Goal: Use online tool/utility: Utilize a website feature to perform a specific function

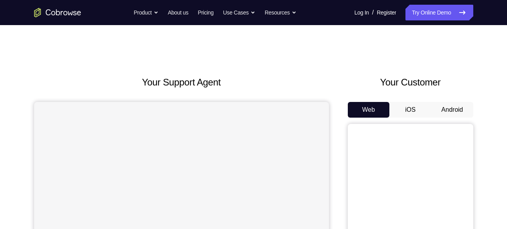
click at [443, 107] on button "Android" at bounding box center [452, 110] width 42 height 16
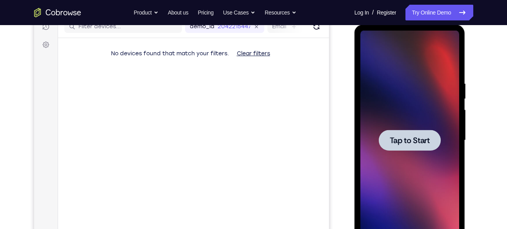
click at [421, 147] on div at bounding box center [410, 140] width 62 height 21
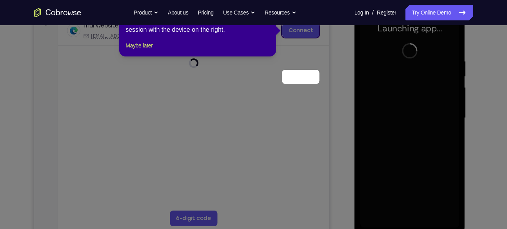
scroll to position [81, 0]
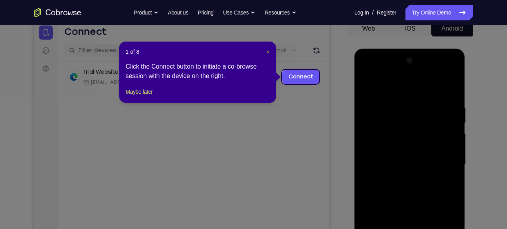
click at [269, 52] on span "×" at bounding box center [268, 52] width 3 height 6
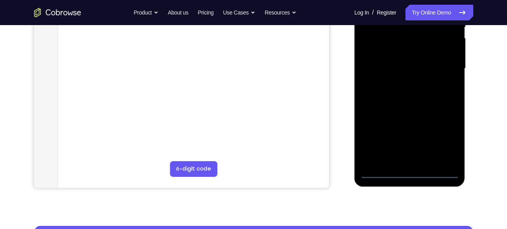
scroll to position [177, 0]
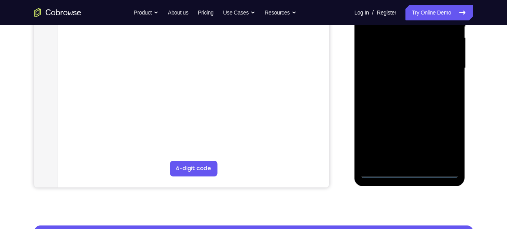
click at [408, 171] on div at bounding box center [409, 68] width 99 height 220
click at [443, 135] on div at bounding box center [409, 68] width 99 height 220
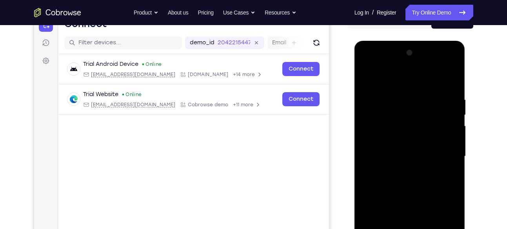
scroll to position [89, 0]
click at [411, 85] on div at bounding box center [409, 157] width 99 height 220
click at [408, 114] on div at bounding box center [409, 157] width 99 height 220
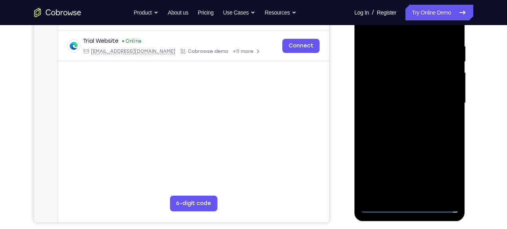
scroll to position [147, 0]
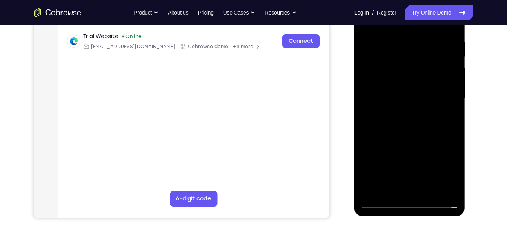
click at [398, 147] on div at bounding box center [409, 99] width 99 height 220
click at [429, 113] on div at bounding box center [409, 99] width 99 height 220
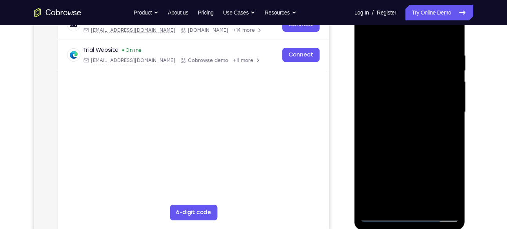
scroll to position [129, 0]
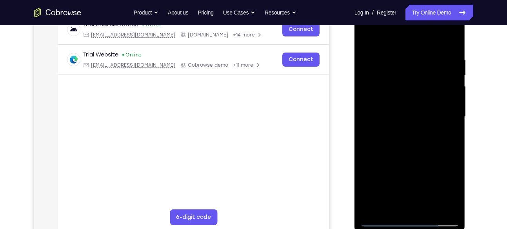
click at [413, 79] on div at bounding box center [409, 117] width 99 height 220
drag, startPoint x: 419, startPoint y: 127, endPoint x: 420, endPoint y: 50, distance: 77.2
click at [420, 50] on div at bounding box center [409, 117] width 99 height 220
drag, startPoint x: 421, startPoint y: 158, endPoint x: 414, endPoint y: 103, distance: 55.6
click at [414, 103] on div at bounding box center [409, 117] width 99 height 220
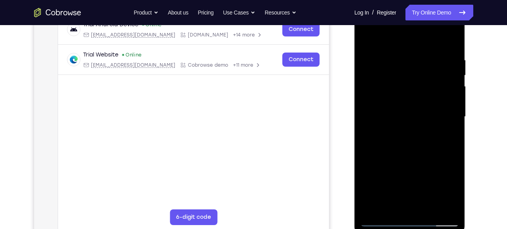
click at [413, 164] on div at bounding box center [409, 117] width 99 height 220
drag, startPoint x: 429, startPoint y: 142, endPoint x: 421, endPoint y: 91, distance: 51.6
click at [421, 91] on div at bounding box center [409, 117] width 99 height 220
drag, startPoint x: 412, startPoint y: 151, endPoint x: 408, endPoint y: 90, distance: 61.3
click at [408, 90] on div at bounding box center [409, 117] width 99 height 220
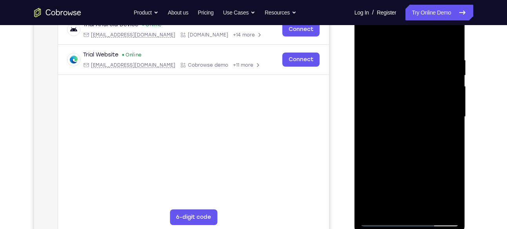
click at [412, 116] on div at bounding box center [409, 117] width 99 height 220
drag, startPoint x: 414, startPoint y: 161, endPoint x: 404, endPoint y: 74, distance: 88.0
click at [404, 74] on div at bounding box center [409, 117] width 99 height 220
drag, startPoint x: 422, startPoint y: 175, endPoint x: 421, endPoint y: 125, distance: 50.2
click at [421, 125] on div at bounding box center [409, 117] width 99 height 220
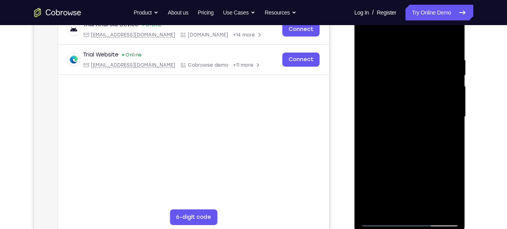
drag, startPoint x: 418, startPoint y: 163, endPoint x: 414, endPoint y: 90, distance: 73.0
click at [414, 90] on div at bounding box center [409, 117] width 99 height 220
drag, startPoint x: 414, startPoint y: 154, endPoint x: 401, endPoint y: 73, distance: 82.6
click at [401, 73] on div at bounding box center [409, 117] width 99 height 220
drag, startPoint x: 407, startPoint y: 147, endPoint x: 416, endPoint y: 42, distance: 105.5
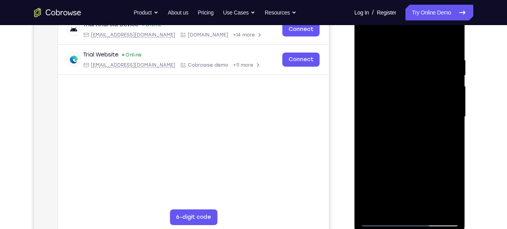
click at [416, 42] on div at bounding box center [409, 117] width 99 height 220
drag, startPoint x: 420, startPoint y: 160, endPoint x: 412, endPoint y: 86, distance: 74.5
click at [412, 86] on div at bounding box center [409, 117] width 99 height 220
drag, startPoint x: 428, startPoint y: 149, endPoint x: 420, endPoint y: 105, distance: 44.6
click at [420, 105] on div at bounding box center [409, 117] width 99 height 220
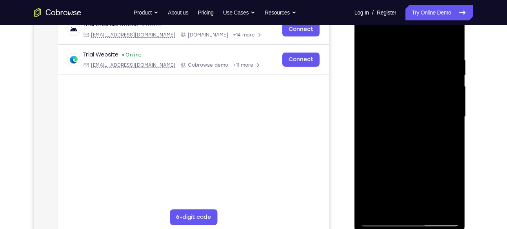
drag, startPoint x: 418, startPoint y: 150, endPoint x: 416, endPoint y: 97, distance: 52.5
click at [416, 97] on div at bounding box center [409, 117] width 99 height 220
drag, startPoint x: 424, startPoint y: 147, endPoint x: 416, endPoint y: 110, distance: 37.3
click at [416, 110] on div at bounding box center [409, 117] width 99 height 220
drag, startPoint x: 416, startPoint y: 145, endPoint x: 409, endPoint y: 97, distance: 48.3
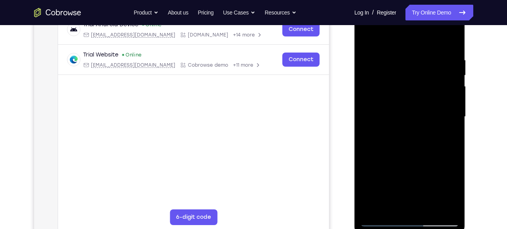
click at [409, 97] on div at bounding box center [409, 117] width 99 height 220
drag, startPoint x: 418, startPoint y: 154, endPoint x: 413, endPoint y: 107, distance: 46.5
click at [413, 107] on div at bounding box center [409, 117] width 99 height 220
drag, startPoint x: 413, startPoint y: 152, endPoint x: 405, endPoint y: 114, distance: 38.2
click at [405, 114] on div at bounding box center [409, 117] width 99 height 220
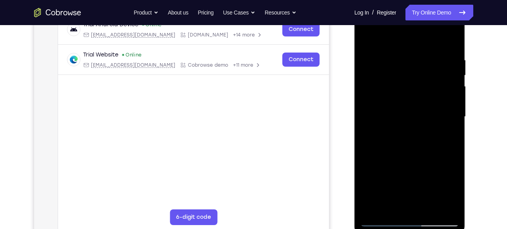
drag, startPoint x: 412, startPoint y: 138, endPoint x: 409, endPoint y: 99, distance: 39.0
click at [409, 99] on div at bounding box center [409, 117] width 99 height 220
drag, startPoint x: 418, startPoint y: 162, endPoint x: 418, endPoint y: 113, distance: 48.2
click at [418, 113] on div at bounding box center [409, 117] width 99 height 220
drag, startPoint x: 419, startPoint y: 157, endPoint x: 413, endPoint y: 118, distance: 39.6
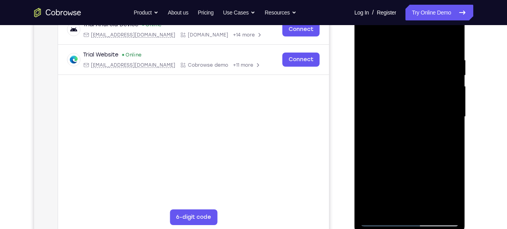
click at [413, 118] on div at bounding box center [409, 117] width 99 height 220
drag, startPoint x: 414, startPoint y: 172, endPoint x: 412, endPoint y: 113, distance: 59.3
click at [412, 113] on div at bounding box center [409, 117] width 99 height 220
drag, startPoint x: 428, startPoint y: 155, endPoint x: 425, endPoint y: 120, distance: 35.4
click at [425, 120] on div at bounding box center [409, 117] width 99 height 220
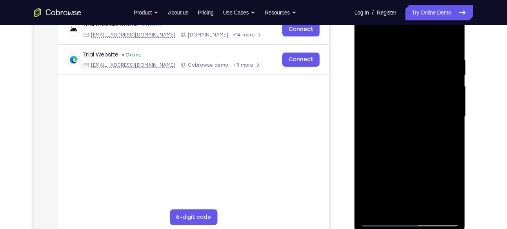
drag, startPoint x: 420, startPoint y: 136, endPoint x: 417, endPoint y: 116, distance: 19.9
click at [417, 116] on div at bounding box center [409, 117] width 99 height 220
click at [413, 140] on div at bounding box center [409, 117] width 99 height 220
drag, startPoint x: 414, startPoint y: 159, endPoint x: 412, endPoint y: 103, distance: 56.1
click at [412, 103] on div at bounding box center [409, 117] width 99 height 220
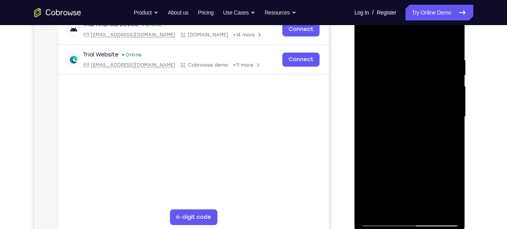
drag, startPoint x: 415, startPoint y: 154, endPoint x: 410, endPoint y: 98, distance: 56.3
click at [410, 98] on div at bounding box center [409, 117] width 99 height 220
drag, startPoint x: 418, startPoint y: 168, endPoint x: 414, endPoint y: 109, distance: 58.5
click at [414, 109] on div at bounding box center [409, 117] width 99 height 220
click at [414, 134] on div at bounding box center [409, 117] width 99 height 220
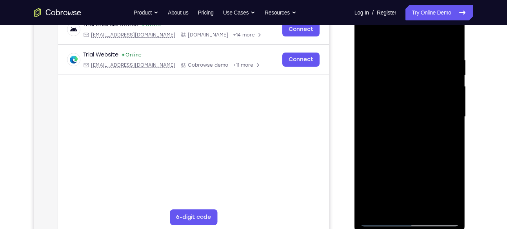
drag, startPoint x: 409, startPoint y: 153, endPoint x: 404, endPoint y: 112, distance: 41.5
click at [404, 112] on div at bounding box center [409, 117] width 99 height 220
drag, startPoint x: 415, startPoint y: 160, endPoint x: 409, endPoint y: 95, distance: 65.7
click at [409, 95] on div at bounding box center [409, 117] width 99 height 220
drag, startPoint x: 410, startPoint y: 181, endPoint x: 415, endPoint y: 123, distance: 58.6
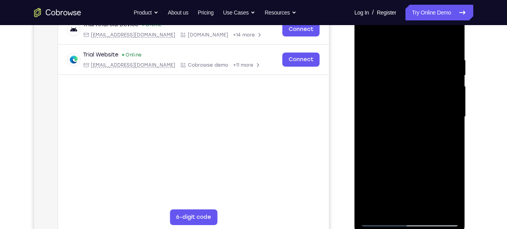
click at [415, 123] on div at bounding box center [409, 117] width 99 height 220
drag, startPoint x: 428, startPoint y: 159, endPoint x: 424, endPoint y: 111, distance: 48.0
click at [424, 111] on div at bounding box center [409, 117] width 99 height 220
drag, startPoint x: 419, startPoint y: 156, endPoint x: 413, endPoint y: 119, distance: 37.3
click at [413, 119] on div at bounding box center [409, 117] width 99 height 220
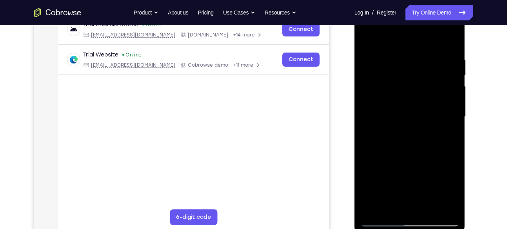
drag, startPoint x: 421, startPoint y: 170, endPoint x: 420, endPoint y: 126, distance: 43.9
click at [420, 126] on div at bounding box center [409, 117] width 99 height 220
drag, startPoint x: 421, startPoint y: 158, endPoint x: 413, endPoint y: 118, distance: 40.7
click at [413, 118] on div at bounding box center [409, 117] width 99 height 220
drag, startPoint x: 418, startPoint y: 151, endPoint x: 415, endPoint y: 111, distance: 39.3
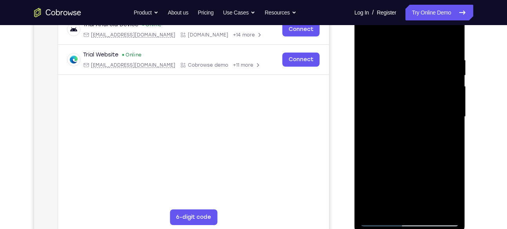
click at [415, 111] on div at bounding box center [409, 117] width 99 height 220
drag, startPoint x: 419, startPoint y: 174, endPoint x: 408, endPoint y: 114, distance: 60.1
click at [408, 114] on div at bounding box center [409, 117] width 99 height 220
drag, startPoint x: 422, startPoint y: 181, endPoint x: 419, endPoint y: 116, distance: 65.6
click at [419, 116] on div at bounding box center [409, 117] width 99 height 220
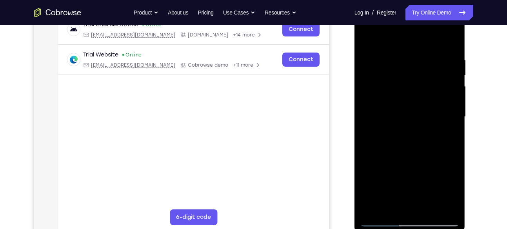
drag, startPoint x: 413, startPoint y: 180, endPoint x: 412, endPoint y: 133, distance: 47.4
click at [412, 133] on div at bounding box center [409, 117] width 99 height 220
drag, startPoint x: 419, startPoint y: 160, endPoint x: 413, endPoint y: 114, distance: 46.7
click at [413, 114] on div at bounding box center [409, 117] width 99 height 220
drag, startPoint x: 415, startPoint y: 169, endPoint x: 409, endPoint y: 117, distance: 52.1
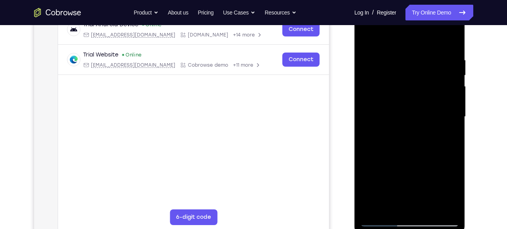
click at [409, 117] on div at bounding box center [409, 117] width 99 height 220
drag, startPoint x: 414, startPoint y: 160, endPoint x: 416, endPoint y: 108, distance: 52.2
click at [416, 108] on div at bounding box center [409, 117] width 99 height 220
drag, startPoint x: 419, startPoint y: 166, endPoint x: 418, endPoint y: 130, distance: 36.1
click at [418, 130] on div at bounding box center [409, 117] width 99 height 220
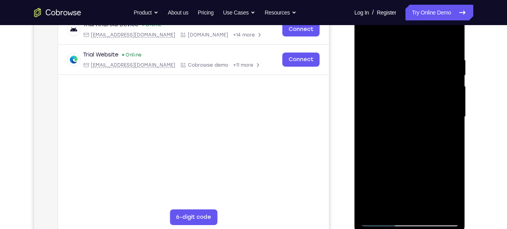
drag, startPoint x: 421, startPoint y: 165, endPoint x: 421, endPoint y: 139, distance: 26.3
click at [421, 139] on div at bounding box center [409, 117] width 99 height 220
drag, startPoint x: 420, startPoint y: 156, endPoint x: 416, endPoint y: 111, distance: 44.9
click at [416, 111] on div at bounding box center [409, 117] width 99 height 220
drag, startPoint x: 422, startPoint y: 156, endPoint x: 420, endPoint y: 123, distance: 33.0
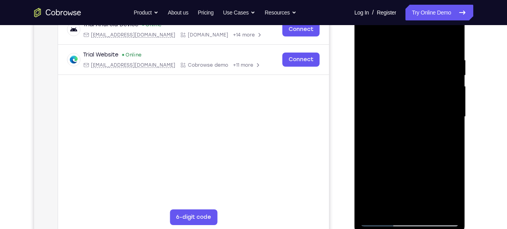
click at [420, 123] on div at bounding box center [409, 117] width 99 height 220
drag, startPoint x: 408, startPoint y: 163, endPoint x: 404, endPoint y: 120, distance: 42.6
click at [404, 120] on div at bounding box center [409, 117] width 99 height 220
drag, startPoint x: 408, startPoint y: 161, endPoint x: 405, endPoint y: 116, distance: 44.8
click at [405, 116] on div at bounding box center [409, 117] width 99 height 220
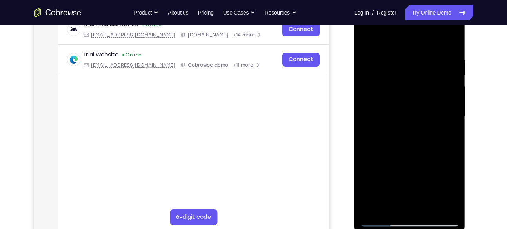
drag, startPoint x: 411, startPoint y: 173, endPoint x: 410, endPoint y: 127, distance: 46.3
click at [410, 127] on div at bounding box center [409, 117] width 99 height 220
drag, startPoint x: 421, startPoint y: 167, endPoint x: 422, endPoint y: 129, distance: 38.8
click at [422, 129] on div at bounding box center [409, 117] width 99 height 220
drag, startPoint x: 422, startPoint y: 162, endPoint x: 418, endPoint y: 118, distance: 43.3
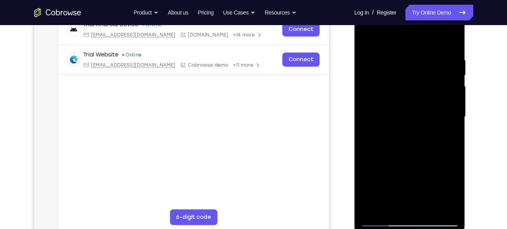
click at [418, 118] on div at bounding box center [409, 117] width 99 height 220
drag, startPoint x: 418, startPoint y: 163, endPoint x: 418, endPoint y: 121, distance: 41.9
click at [418, 121] on div at bounding box center [409, 117] width 99 height 220
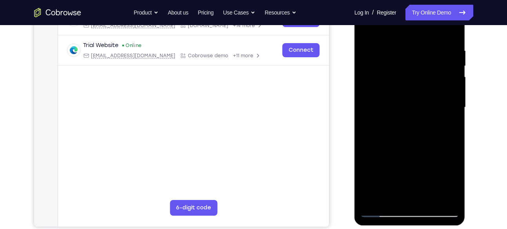
scroll to position [139, 0]
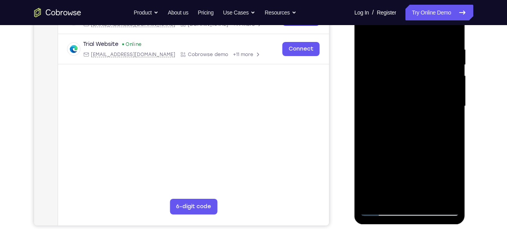
drag, startPoint x: 428, startPoint y: 166, endPoint x: 423, endPoint y: 125, distance: 41.9
click at [423, 125] on div at bounding box center [409, 106] width 99 height 220
drag, startPoint x: 423, startPoint y: 178, endPoint x: 418, endPoint y: 116, distance: 62.9
click at [418, 116] on div at bounding box center [409, 106] width 99 height 220
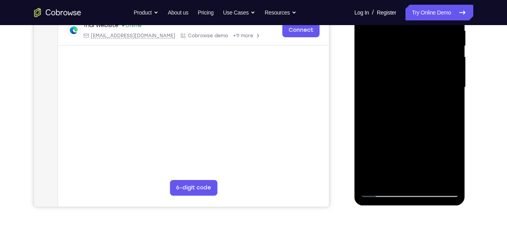
scroll to position [171, 0]
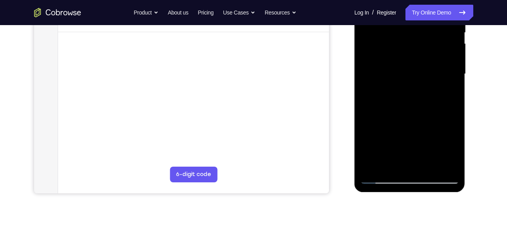
click at [433, 164] on div at bounding box center [409, 74] width 99 height 220
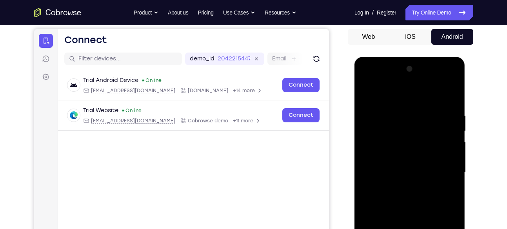
scroll to position [73, 0]
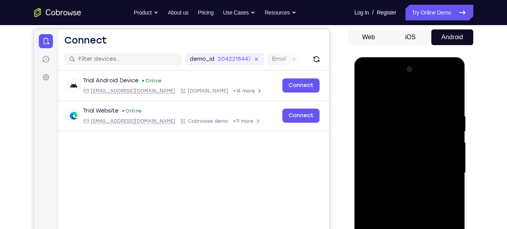
click at [369, 156] on div at bounding box center [409, 173] width 99 height 220
drag, startPoint x: 410, startPoint y: 156, endPoint x: 409, endPoint y: 126, distance: 30.6
click at [409, 126] on div at bounding box center [409, 173] width 99 height 220
drag, startPoint x: 429, startPoint y: 147, endPoint x: 420, endPoint y: 113, distance: 36.0
click at [420, 113] on div at bounding box center [409, 173] width 99 height 220
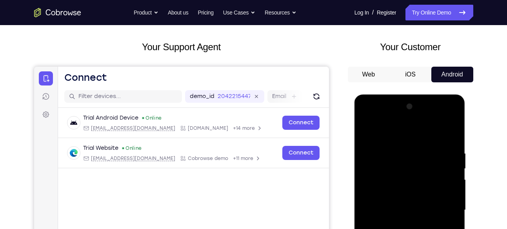
scroll to position [34, 0]
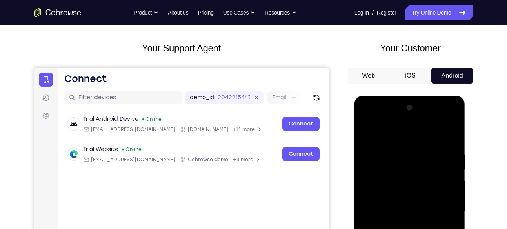
drag, startPoint x: 390, startPoint y: 137, endPoint x: 390, endPoint y: 199, distance: 61.5
click at [390, 199] on div at bounding box center [409, 212] width 99 height 220
click at [366, 129] on div at bounding box center [409, 212] width 99 height 220
click at [366, 132] on div at bounding box center [409, 212] width 99 height 220
click at [410, 118] on div at bounding box center [409, 212] width 99 height 220
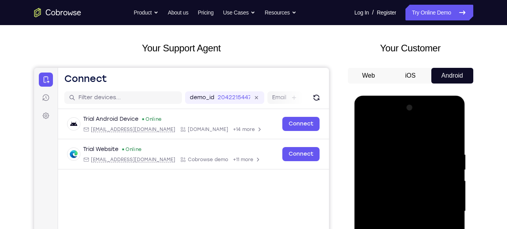
click at [379, 182] on div at bounding box center [409, 212] width 99 height 220
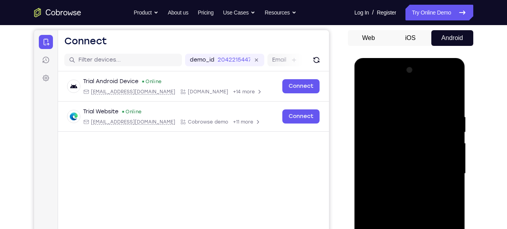
scroll to position [93, 0]
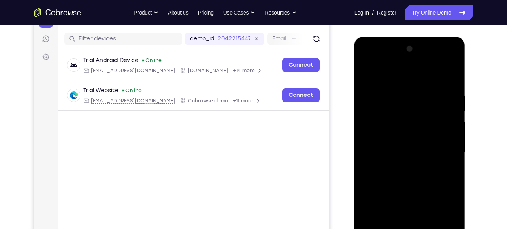
click at [396, 156] on div at bounding box center [409, 153] width 99 height 220
click at [396, 156] on span "Tap to Start" at bounding box center [410, 153] width 40 height 8
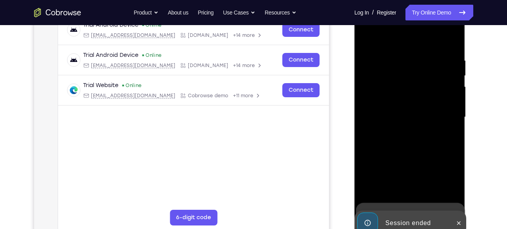
scroll to position [142, 0]
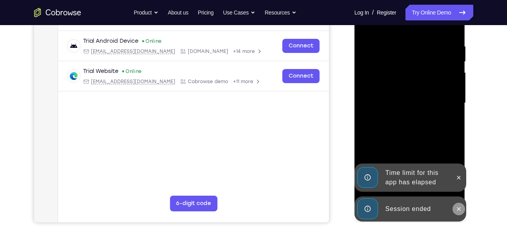
click at [456, 207] on icon at bounding box center [459, 209] width 6 height 6
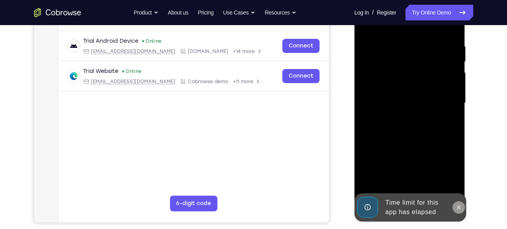
click at [458, 179] on div at bounding box center [409, 103] width 99 height 220
click at [459, 206] on icon at bounding box center [459, 207] width 6 height 6
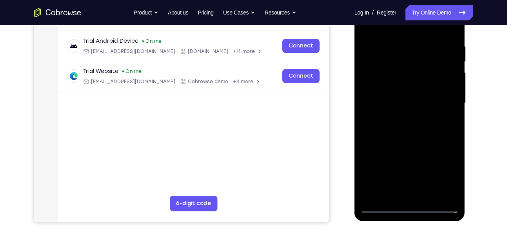
click at [409, 206] on div at bounding box center [409, 103] width 99 height 220
click at [447, 169] on div at bounding box center [409, 103] width 99 height 220
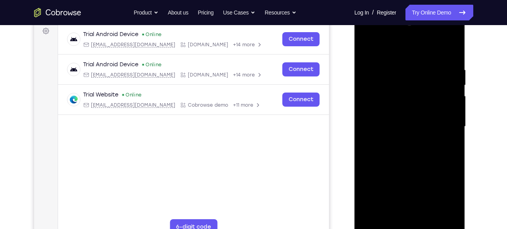
scroll to position [116, 0]
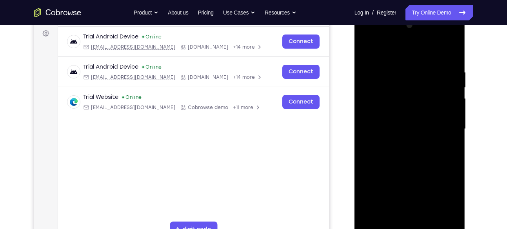
click at [391, 56] on div at bounding box center [409, 129] width 99 height 220
click at [373, 108] on div at bounding box center [409, 129] width 99 height 220
click at [406, 130] on div at bounding box center [409, 129] width 99 height 220
click at [392, 121] on div at bounding box center [409, 129] width 99 height 220
click at [404, 139] on div at bounding box center [409, 129] width 99 height 220
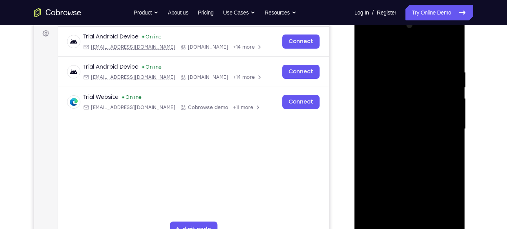
click at [413, 145] on div at bounding box center [409, 129] width 99 height 220
drag, startPoint x: 454, startPoint y: 82, endPoint x: 447, endPoint y: 42, distance: 40.7
click at [447, 42] on div at bounding box center [409, 129] width 99 height 220
click at [418, 122] on div at bounding box center [409, 129] width 99 height 220
click at [407, 120] on div at bounding box center [409, 129] width 99 height 220
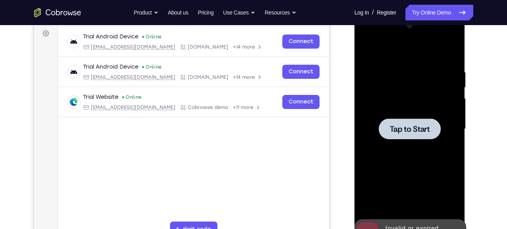
click at [395, 111] on div at bounding box center [409, 129] width 99 height 220
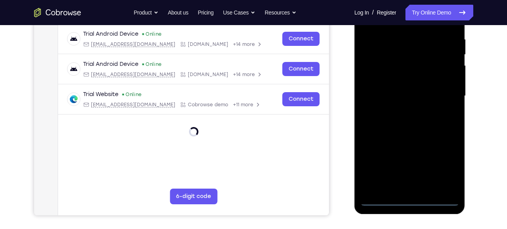
scroll to position [151, 0]
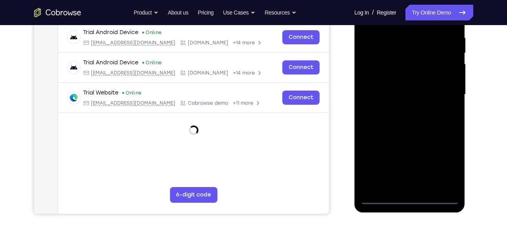
click at [410, 198] on div at bounding box center [409, 95] width 99 height 220
click at [445, 165] on div at bounding box center [409, 95] width 99 height 220
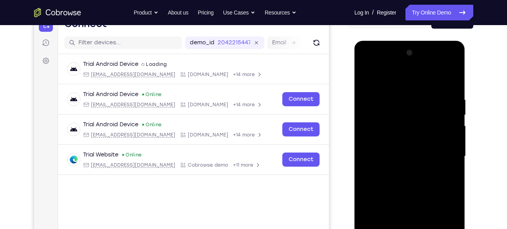
scroll to position [89, 0]
click at [403, 83] on div at bounding box center [409, 157] width 99 height 220
click at [378, 131] on div at bounding box center [409, 157] width 99 height 220
click at [410, 200] on div at bounding box center [409, 157] width 99 height 220
click at [410, 144] on div at bounding box center [409, 157] width 99 height 220
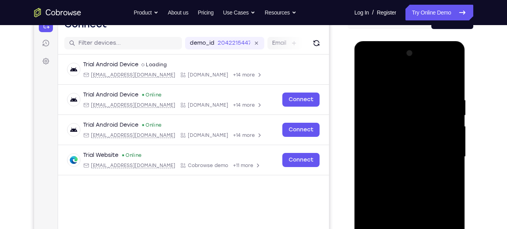
click at [408, 113] on div at bounding box center [409, 157] width 99 height 220
click at [367, 76] on div at bounding box center [409, 157] width 99 height 220
click at [412, 127] on div at bounding box center [409, 157] width 99 height 220
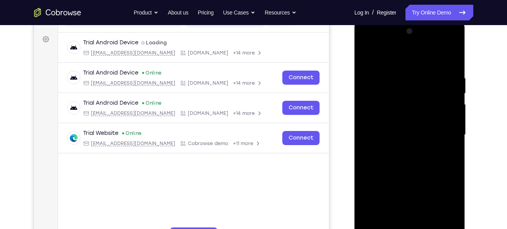
scroll to position [111, 0]
drag, startPoint x: 412, startPoint y: 117, endPoint x: 406, endPoint y: 60, distance: 57.5
click at [406, 60] on div at bounding box center [409, 135] width 99 height 220
click at [400, 158] on div at bounding box center [409, 135] width 99 height 220
click at [367, 54] on div at bounding box center [409, 135] width 99 height 220
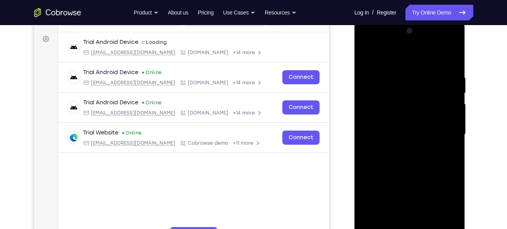
click at [434, 106] on div at bounding box center [409, 135] width 99 height 220
click at [367, 56] on div at bounding box center [409, 135] width 99 height 220
